Goal: Task Accomplishment & Management: Use online tool/utility

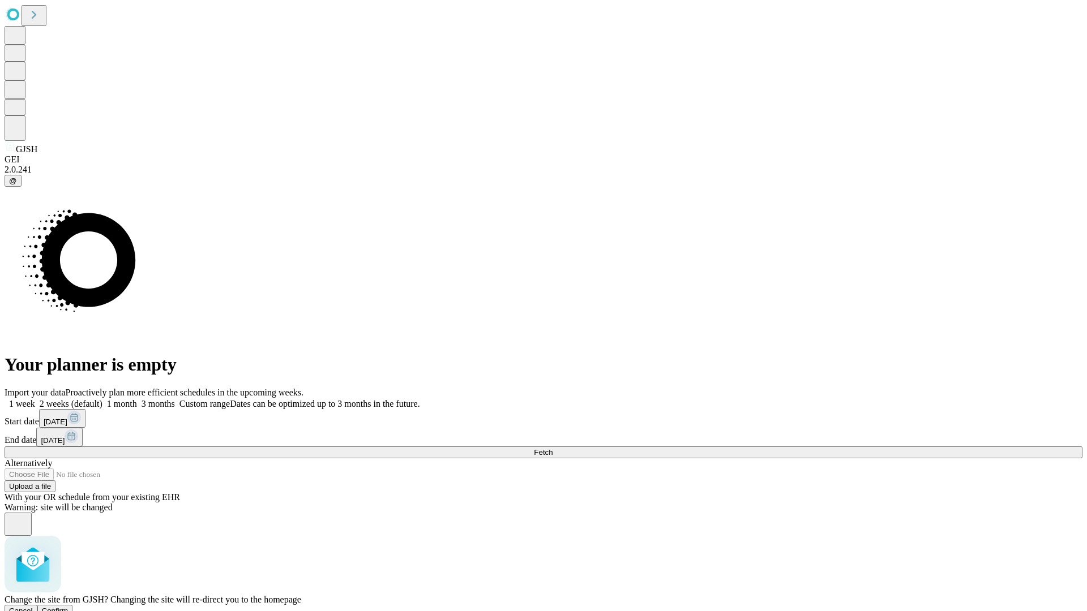
click at [68, 607] on span "Confirm" at bounding box center [55, 611] width 27 height 8
click at [137, 399] on label "1 month" at bounding box center [119, 404] width 35 height 10
click at [552, 448] on span "Fetch" at bounding box center [543, 452] width 19 height 8
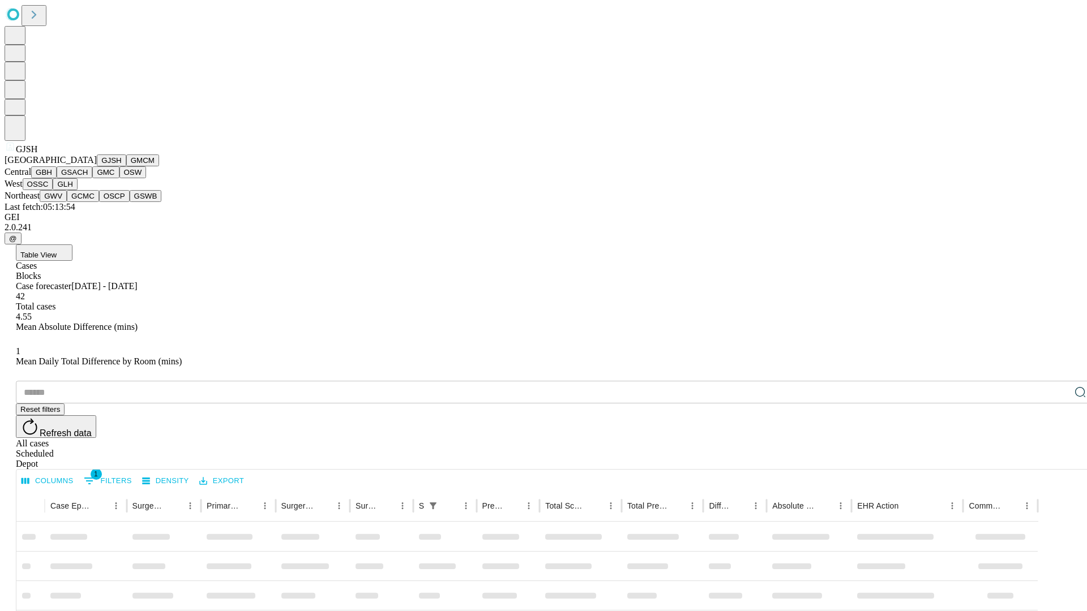
click at [126, 166] on button "GMCM" at bounding box center [142, 160] width 33 height 12
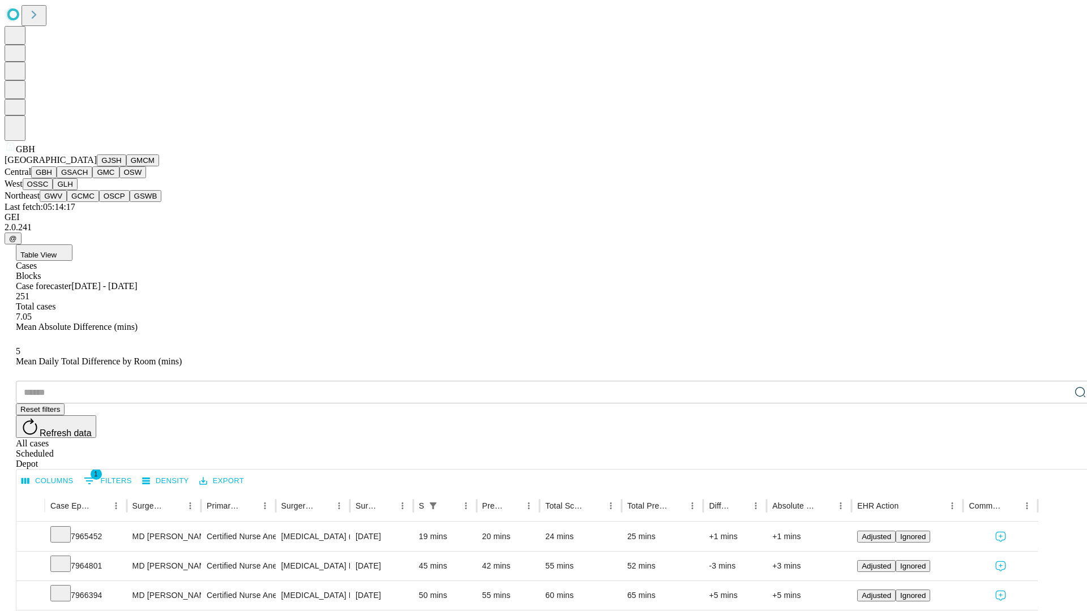
click at [88, 178] on button "GSACH" at bounding box center [75, 172] width 36 height 12
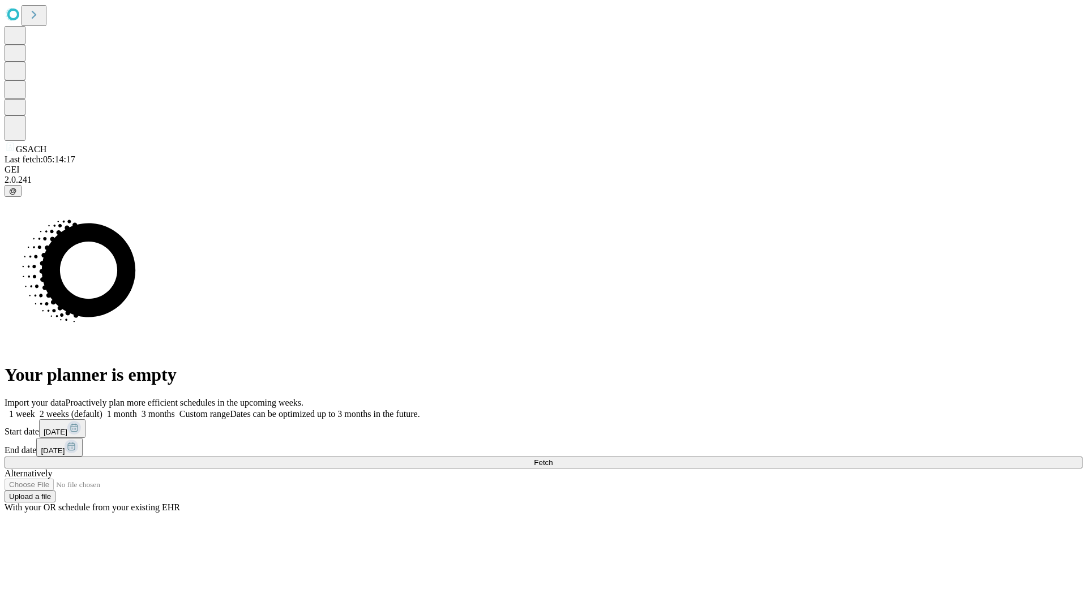
click at [137, 409] on label "1 month" at bounding box center [119, 414] width 35 height 10
click at [552, 458] on span "Fetch" at bounding box center [543, 462] width 19 height 8
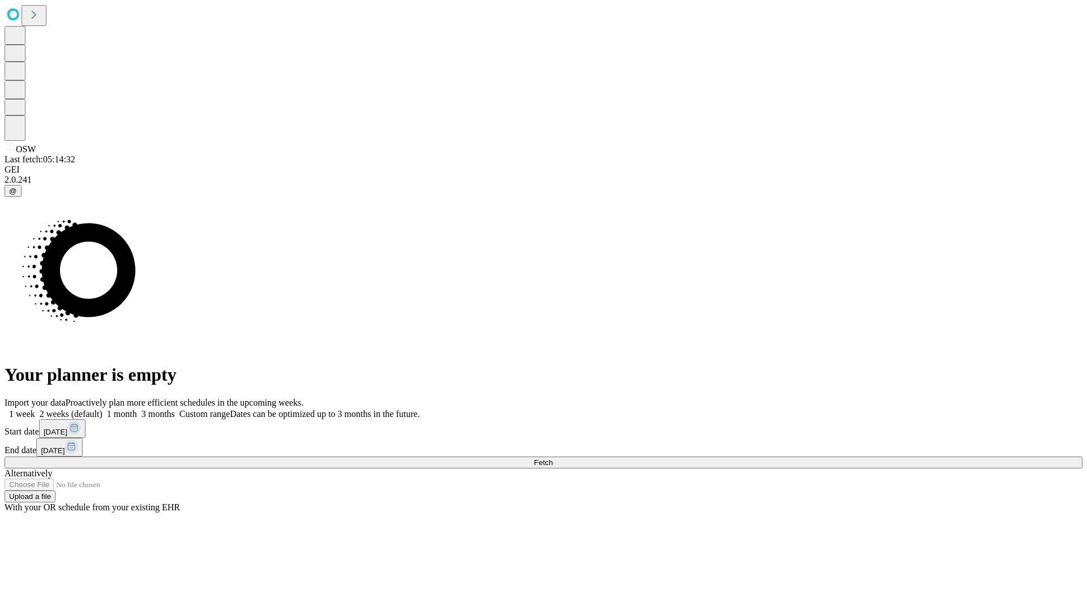
click at [137, 409] on label "1 month" at bounding box center [119, 414] width 35 height 10
click at [552, 458] on span "Fetch" at bounding box center [543, 462] width 19 height 8
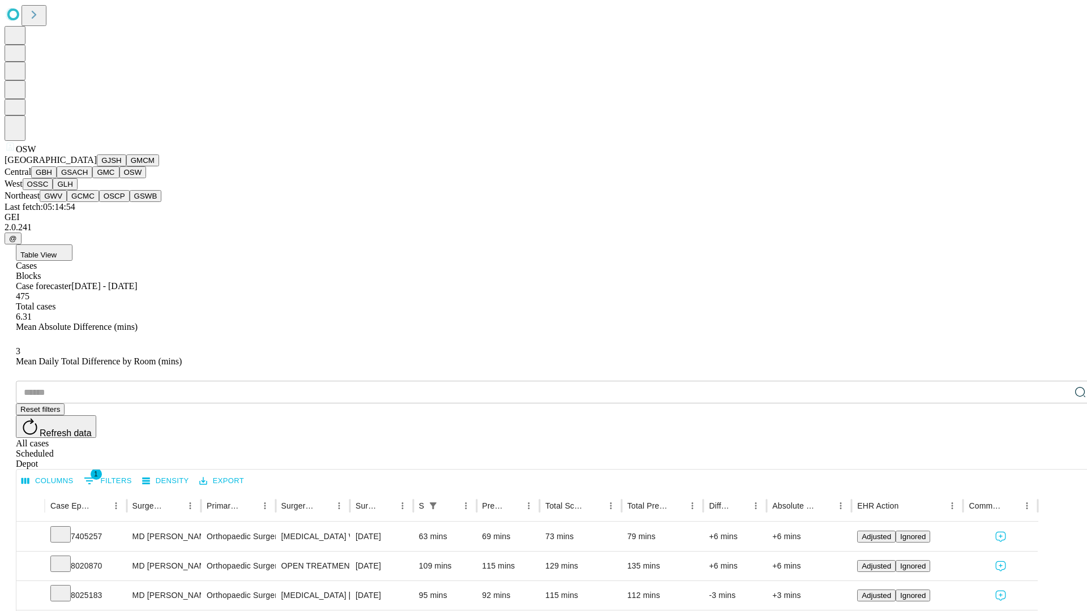
click at [53, 190] on button "OSSC" at bounding box center [38, 184] width 31 height 12
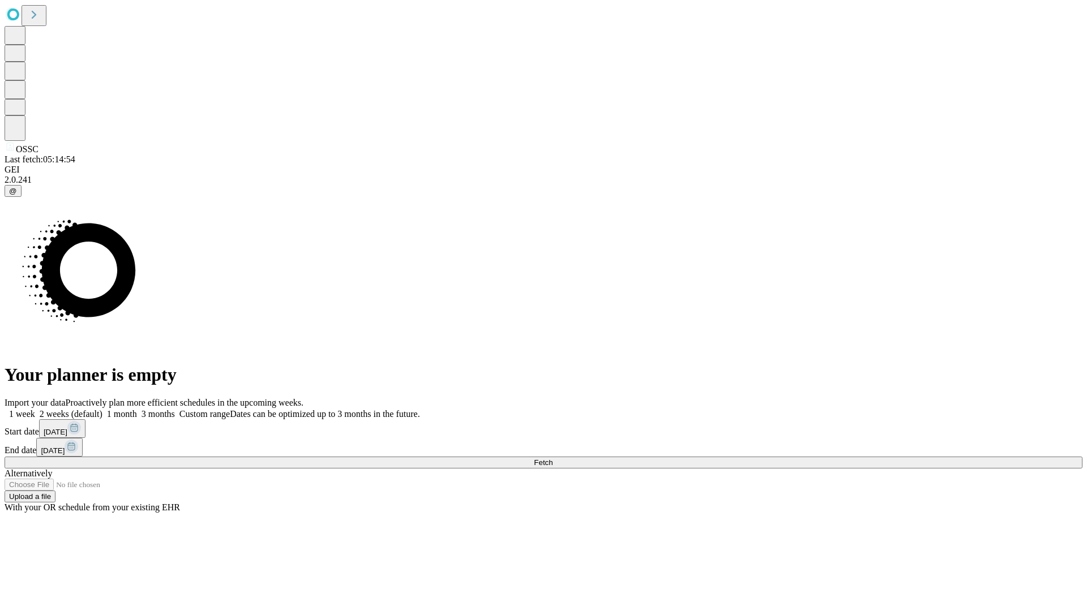
click at [137, 409] on label "1 month" at bounding box center [119, 414] width 35 height 10
click at [552, 458] on span "Fetch" at bounding box center [543, 462] width 19 height 8
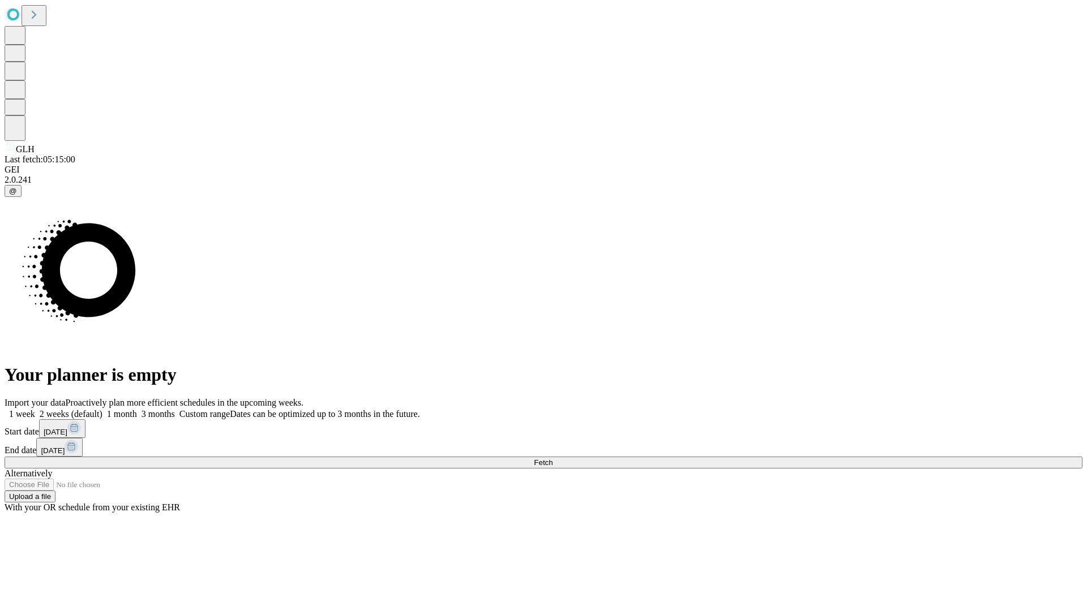
click at [552, 458] on span "Fetch" at bounding box center [543, 462] width 19 height 8
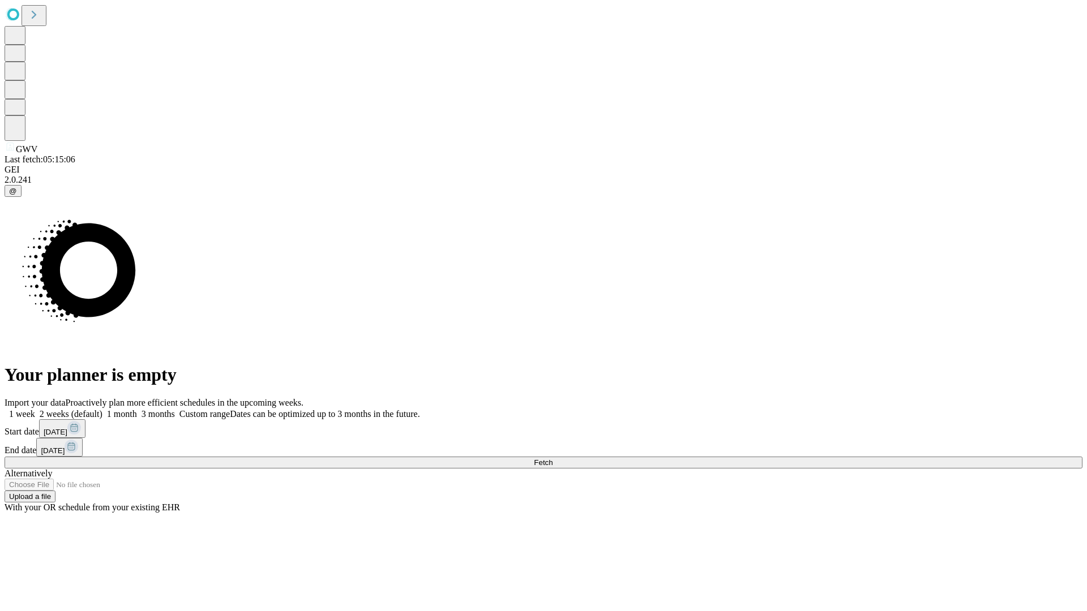
click at [552, 458] on span "Fetch" at bounding box center [543, 462] width 19 height 8
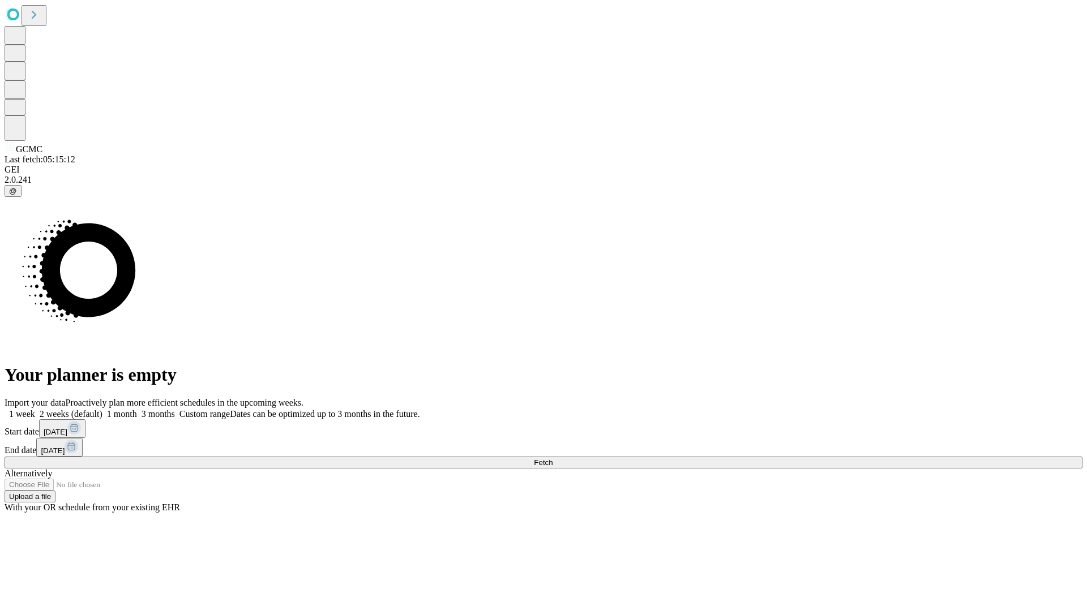
click at [137, 409] on label "1 month" at bounding box center [119, 414] width 35 height 10
click at [552, 458] on span "Fetch" at bounding box center [543, 462] width 19 height 8
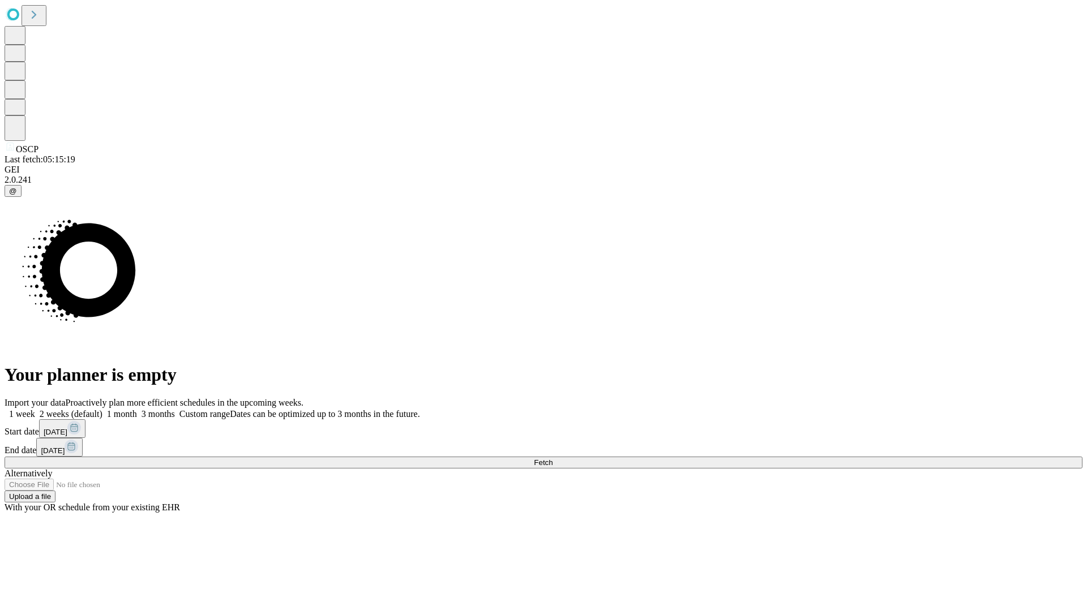
click at [137, 409] on label "1 month" at bounding box center [119, 414] width 35 height 10
click at [552, 458] on span "Fetch" at bounding box center [543, 462] width 19 height 8
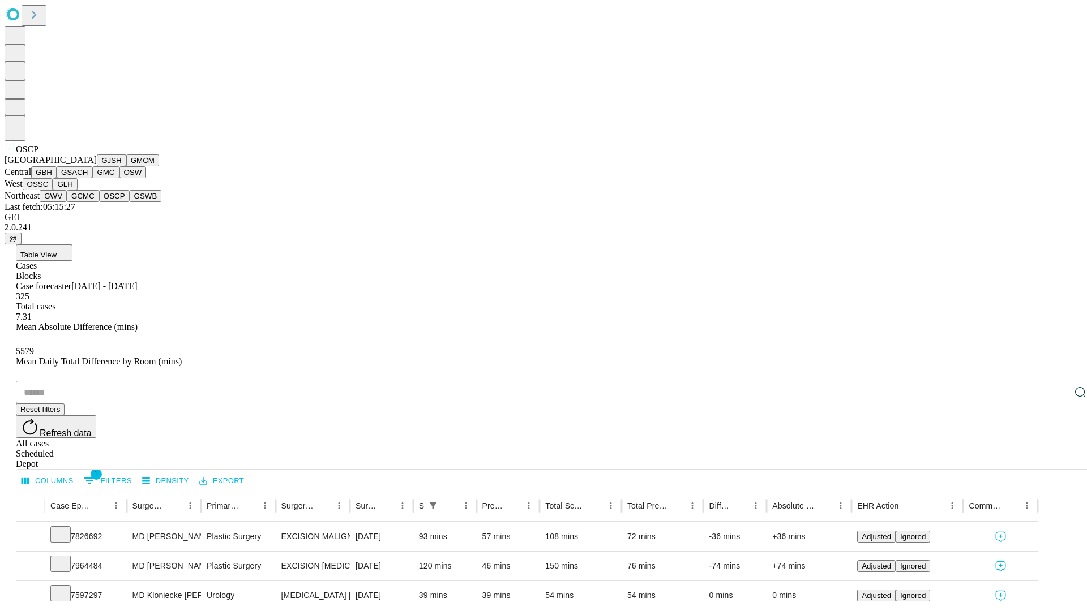
click at [130, 202] on button "GSWB" at bounding box center [146, 196] width 32 height 12
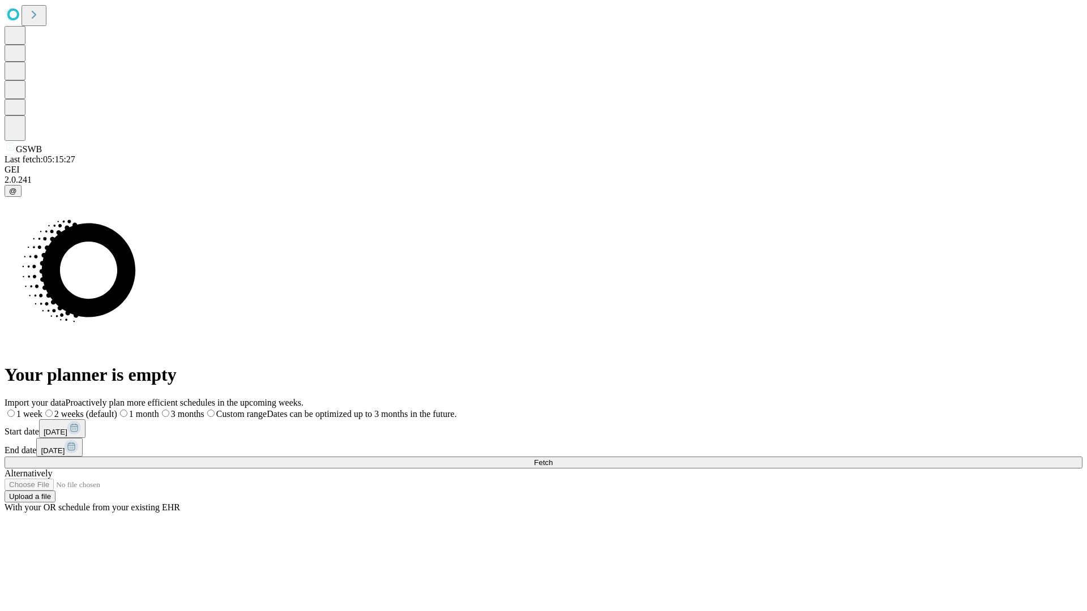
click at [159, 409] on label "1 month" at bounding box center [138, 414] width 42 height 10
click at [552, 458] on span "Fetch" at bounding box center [543, 462] width 19 height 8
